Goal: Information Seeking & Learning: Learn about a topic

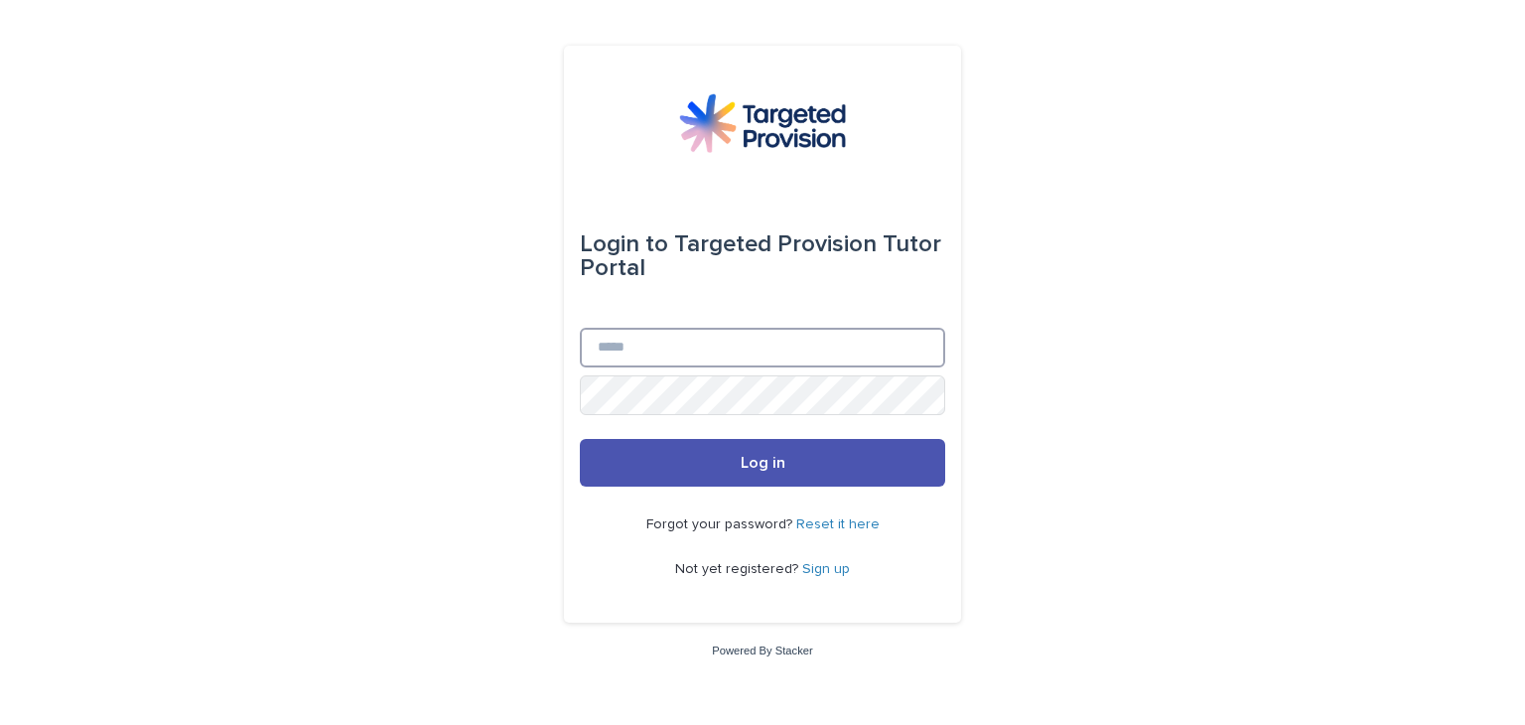
click at [658, 352] on input "Email" at bounding box center [762, 348] width 365 height 40
type input "**********"
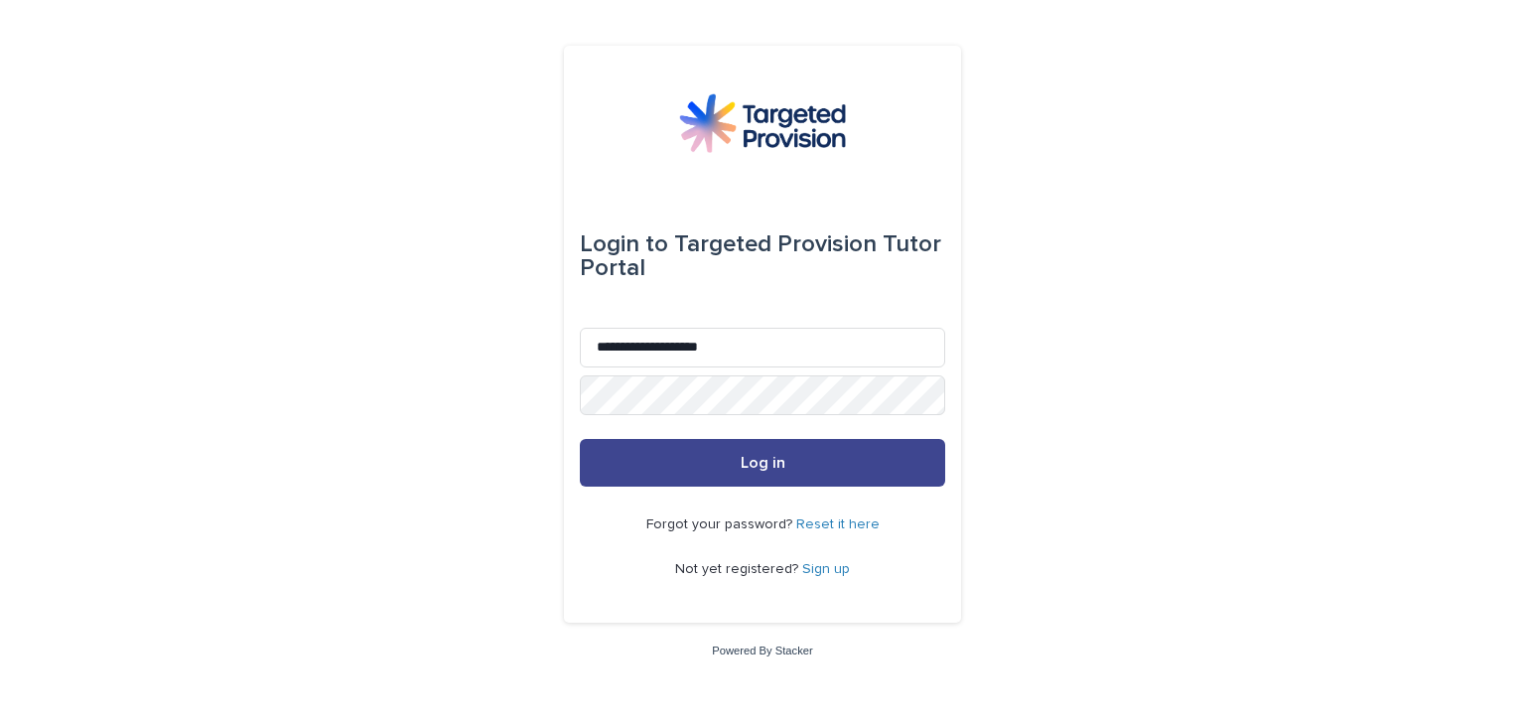
click at [747, 476] on button "Log in" at bounding box center [762, 463] width 365 height 48
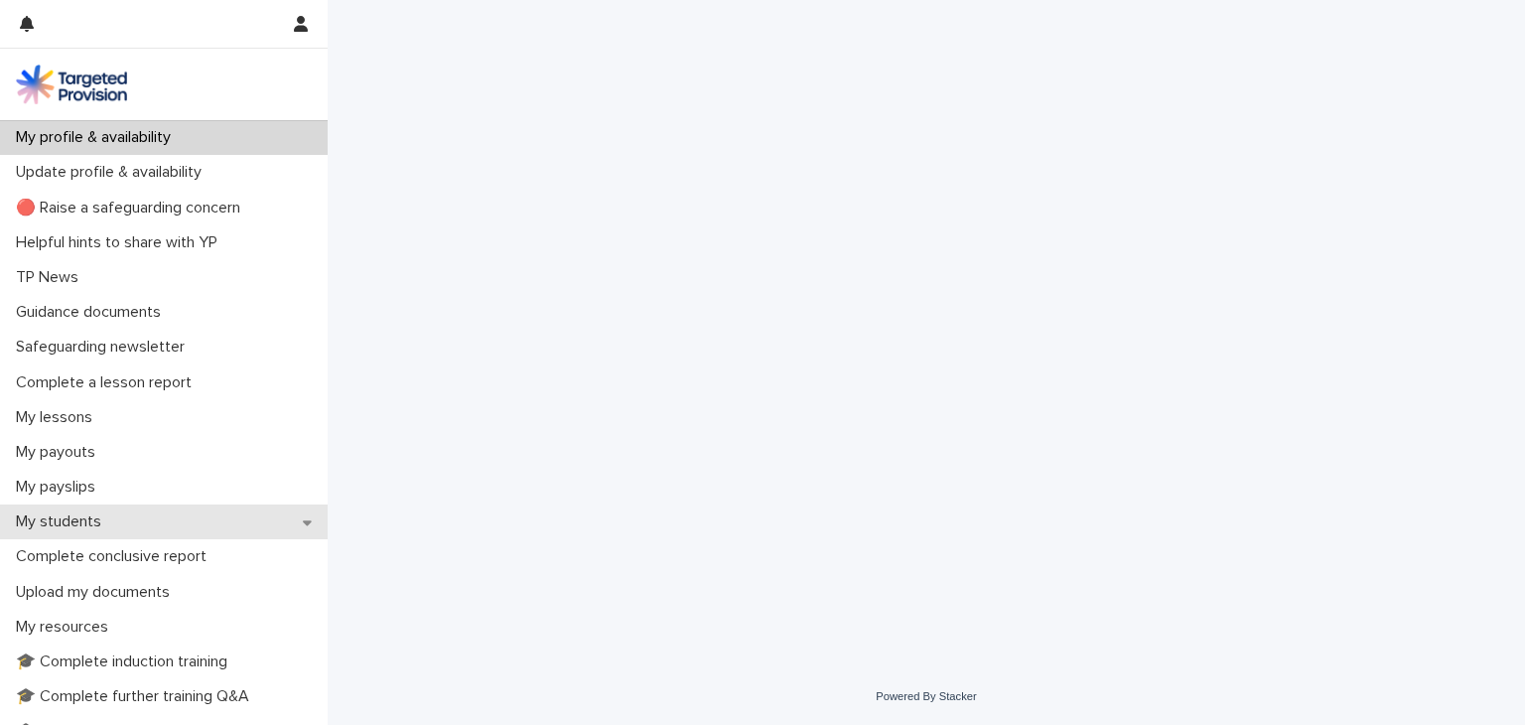
click at [247, 519] on div "My students" at bounding box center [164, 521] width 328 height 35
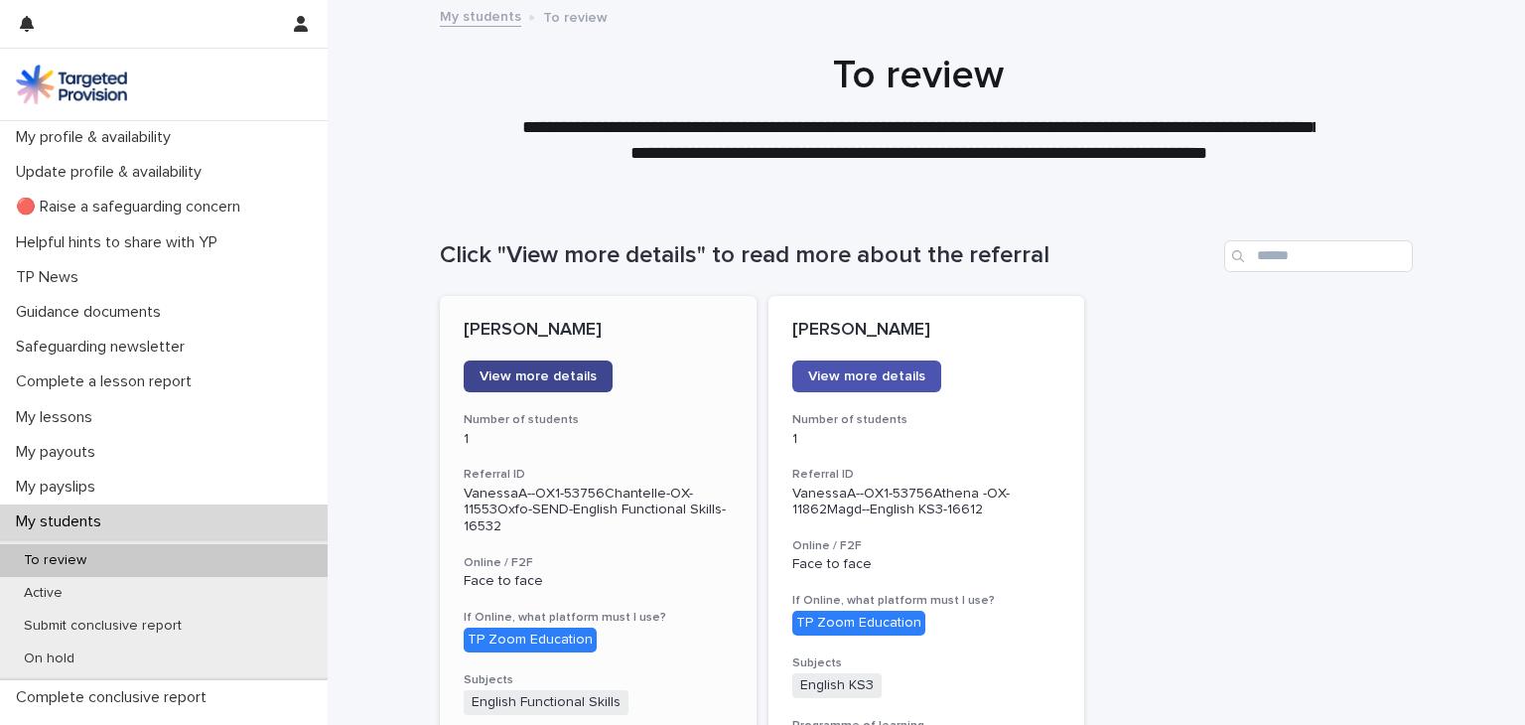
click at [528, 371] on span "View more details" at bounding box center [537, 376] width 117 height 14
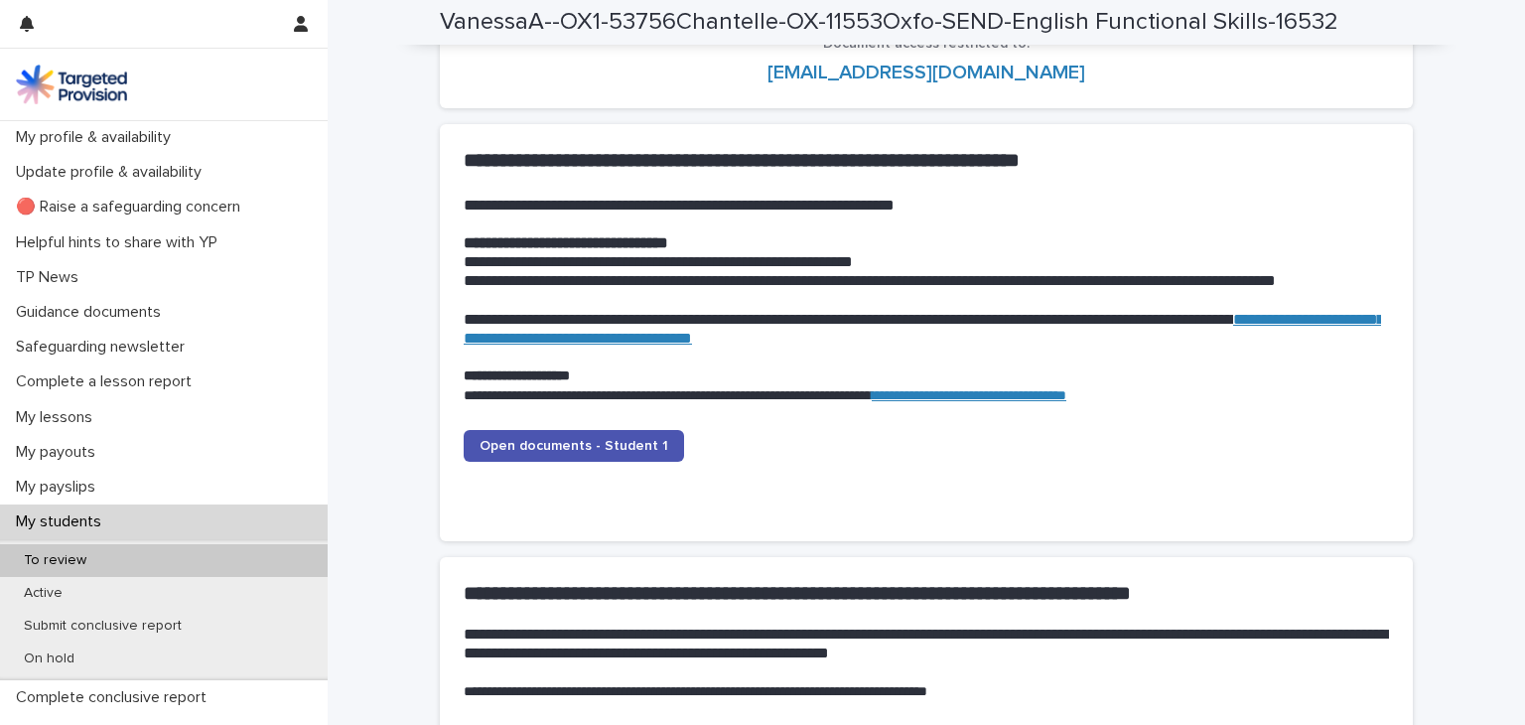
scroll to position [1985, 0]
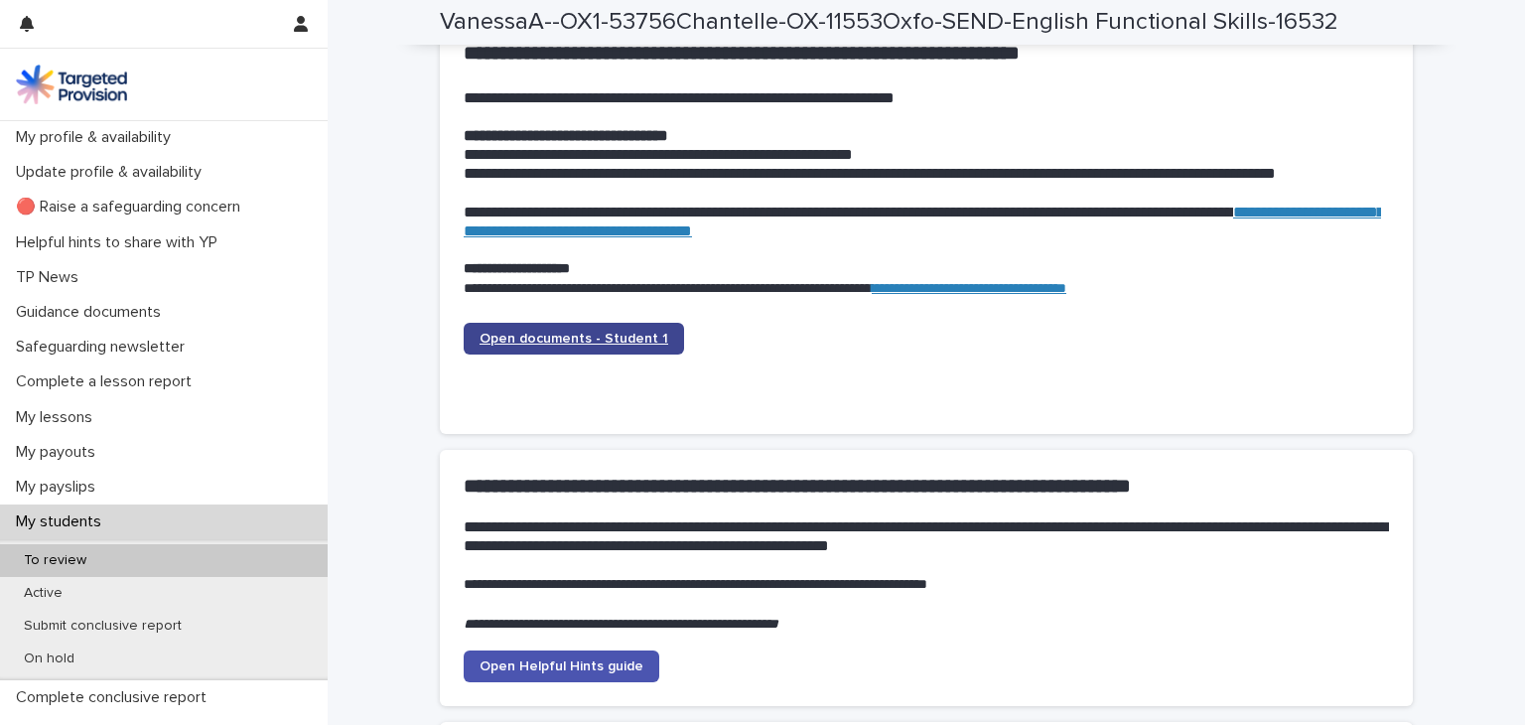
click at [547, 341] on span "Open documents - Student 1" at bounding box center [573, 339] width 189 height 14
